Goal: Transaction & Acquisition: Subscribe to service/newsletter

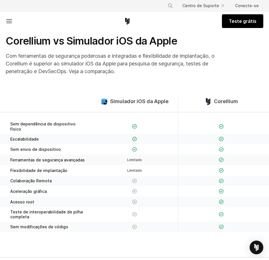
click at [239, 27] on link "Teste grátis" at bounding box center [242, 21] width 41 height 14
